Goal: Find specific page/section: Find specific page/section

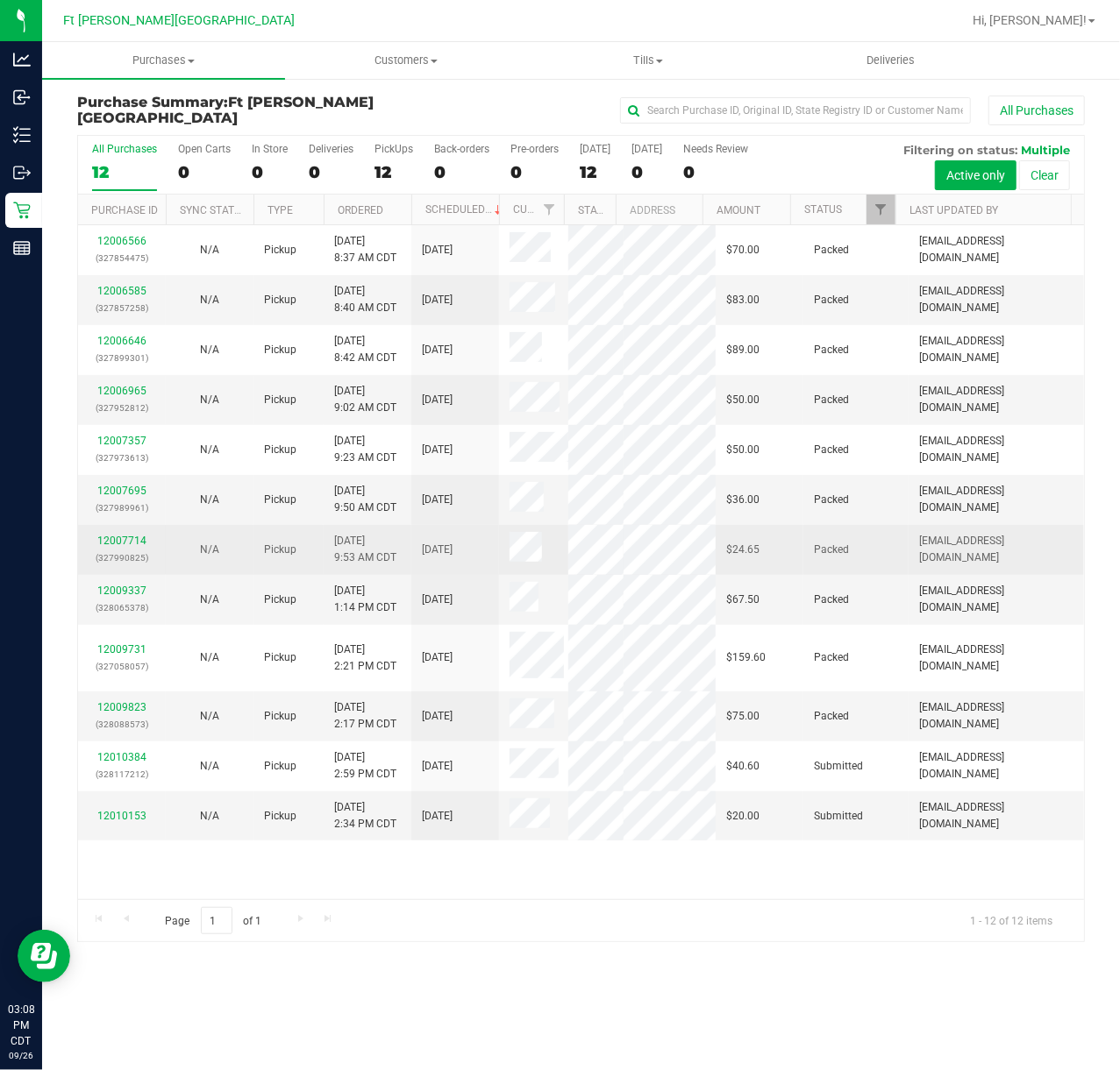
scroll to position [61, 0]
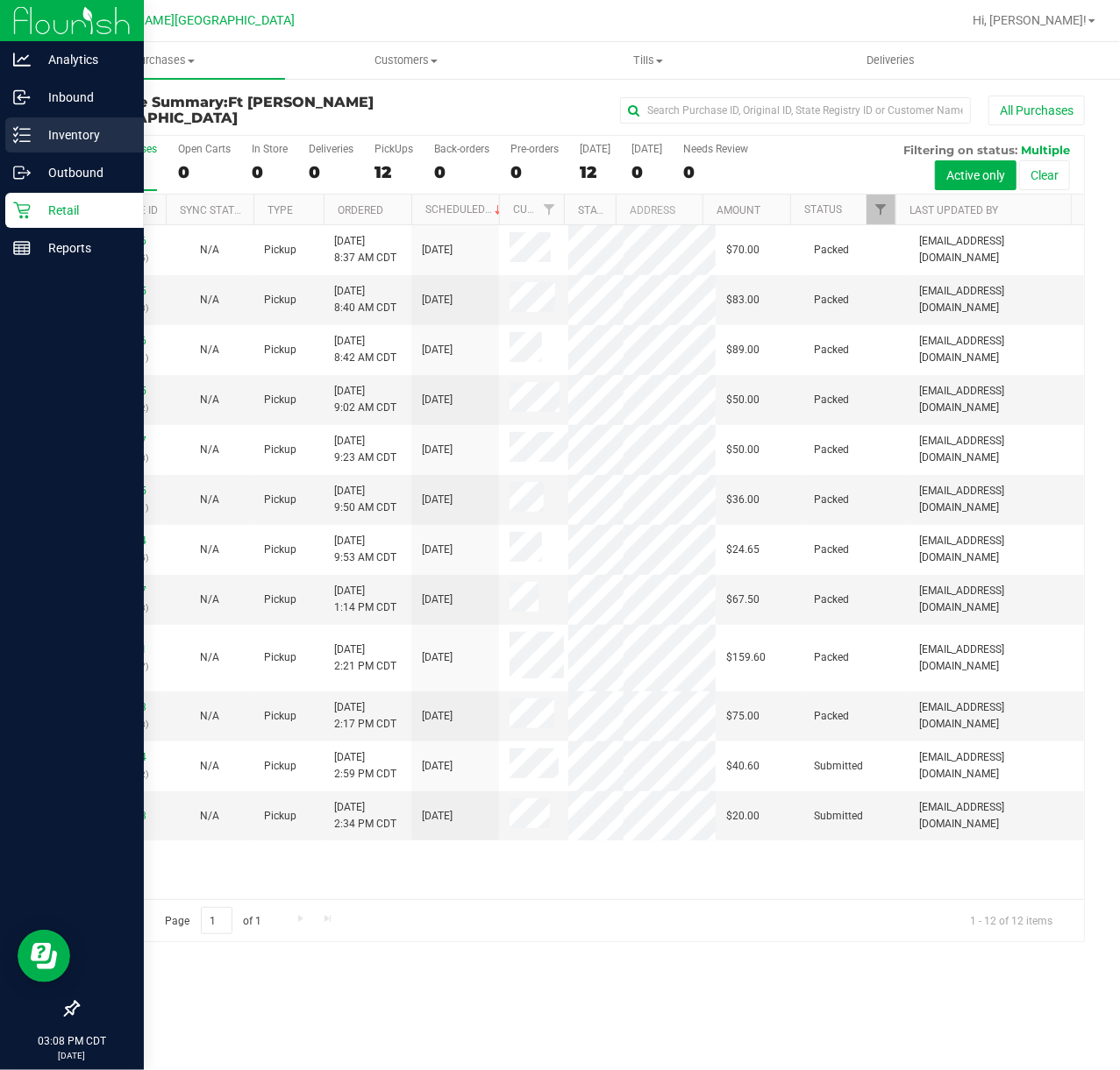
click at [11, 136] on div "Inventory" at bounding box center [74, 135] width 138 height 35
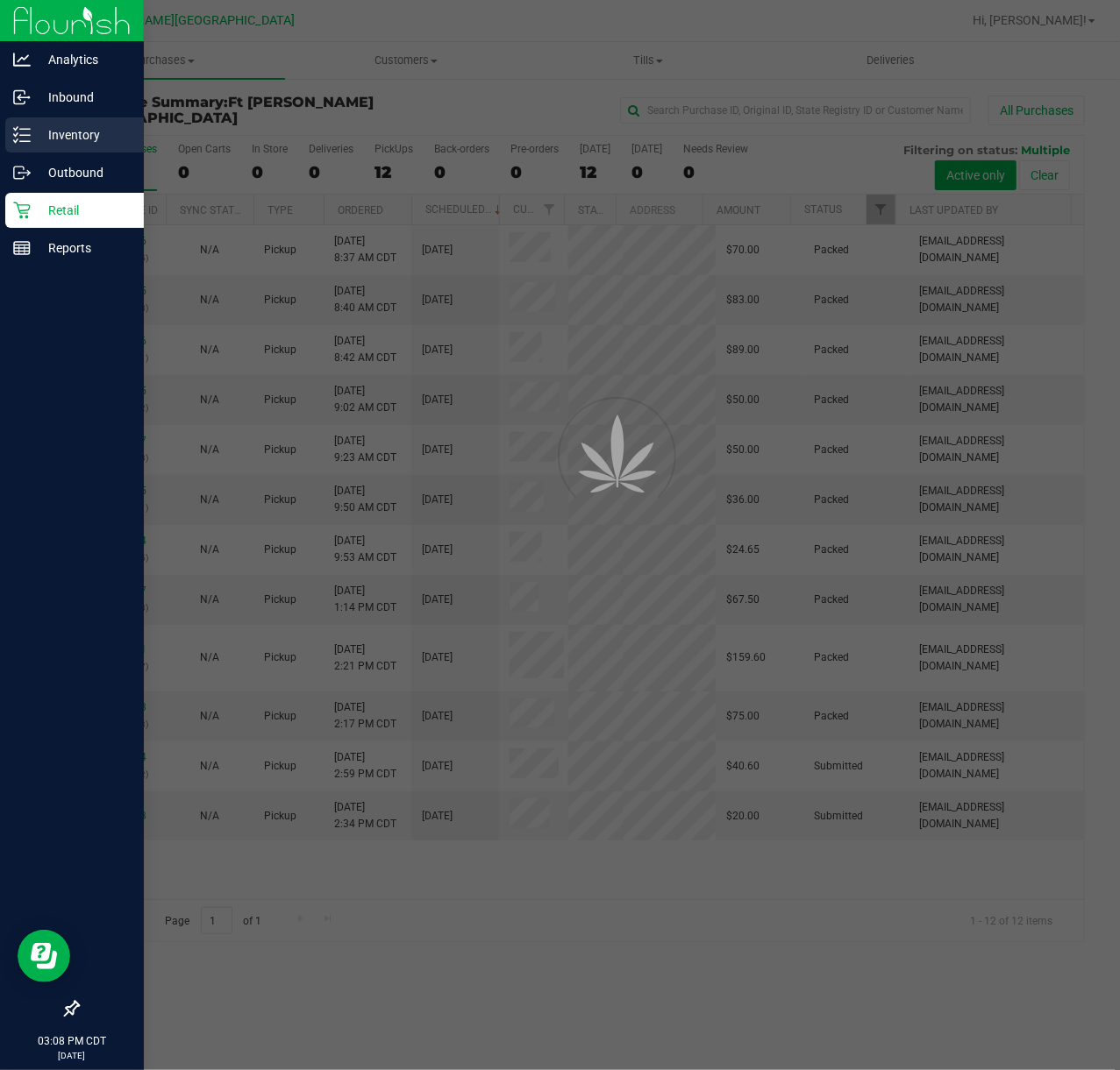
click at [23, 131] on icon at bounding box center [22, 135] width 17 height 17
